Goal: Task Accomplishment & Management: Use online tool/utility

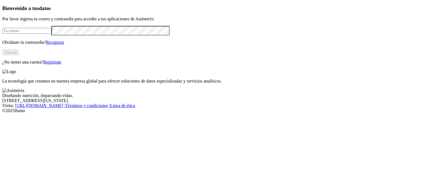
click at [51, 34] on input "email" at bounding box center [26, 31] width 49 height 6
type input "[PERSON_NAME][EMAIL_ADDRESS][PERSON_NAME][DOMAIN_NAME]"
click at [19, 55] on button "Ingresa" at bounding box center [10, 52] width 17 height 6
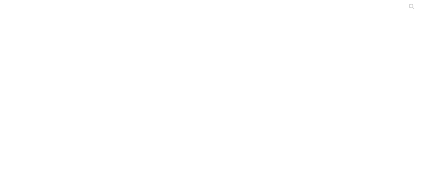
click at [137, 83] on div at bounding box center [213, 98] width 422 height 196
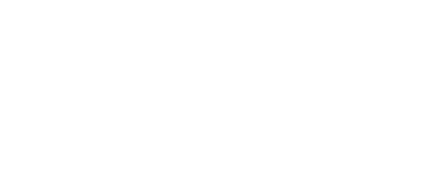
type input "JULIO 2025"
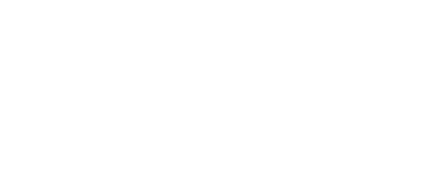
type input "JULIO 2025"
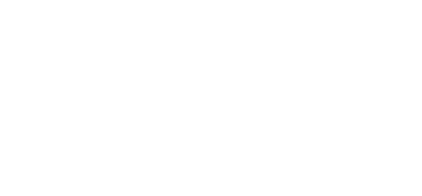
type input "C"
type input "JULIO 2025"
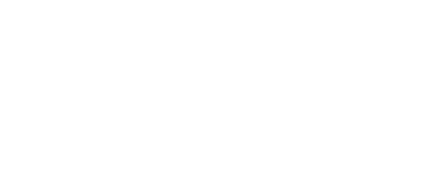
type input "JULIO 2025"
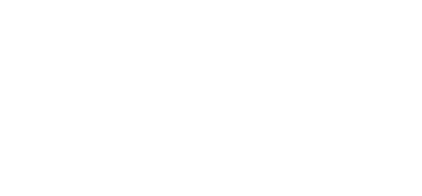
type input "JULIO 2025"
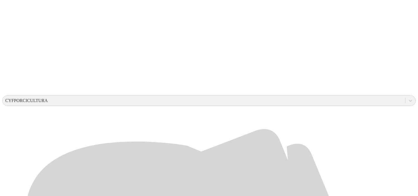
scroll to position [127, 0]
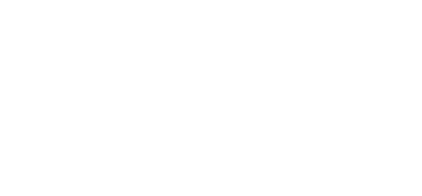
type input "JULIO 2025"
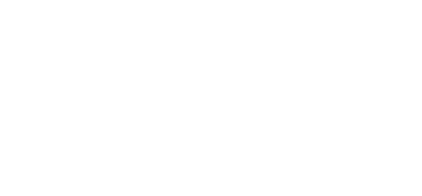
type input "JULIO 2025"
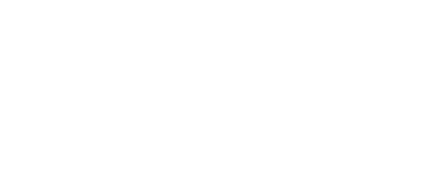
type input "JULIO 2025"
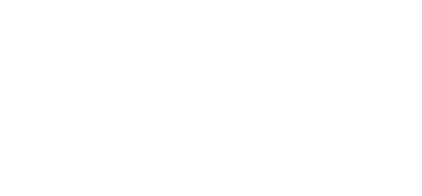
type input "JULIO 2025"
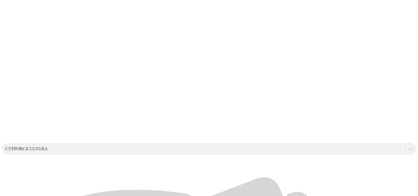
scroll to position [87, 0]
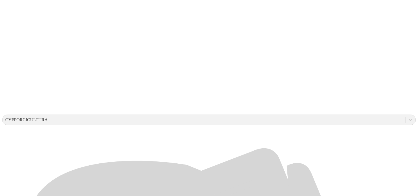
scroll to position [129, 0]
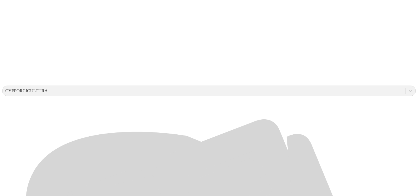
scroll to position [153, 0]
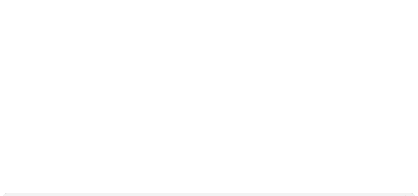
scroll to position [35, 0]
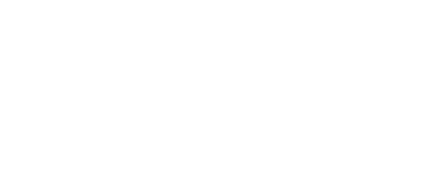
type input "JULIO 2025"
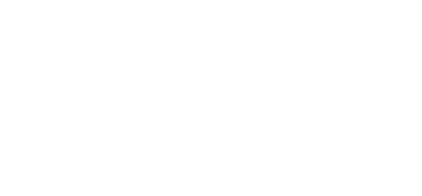
type input "JULIO 2025"
